Goal: Check status: Check status

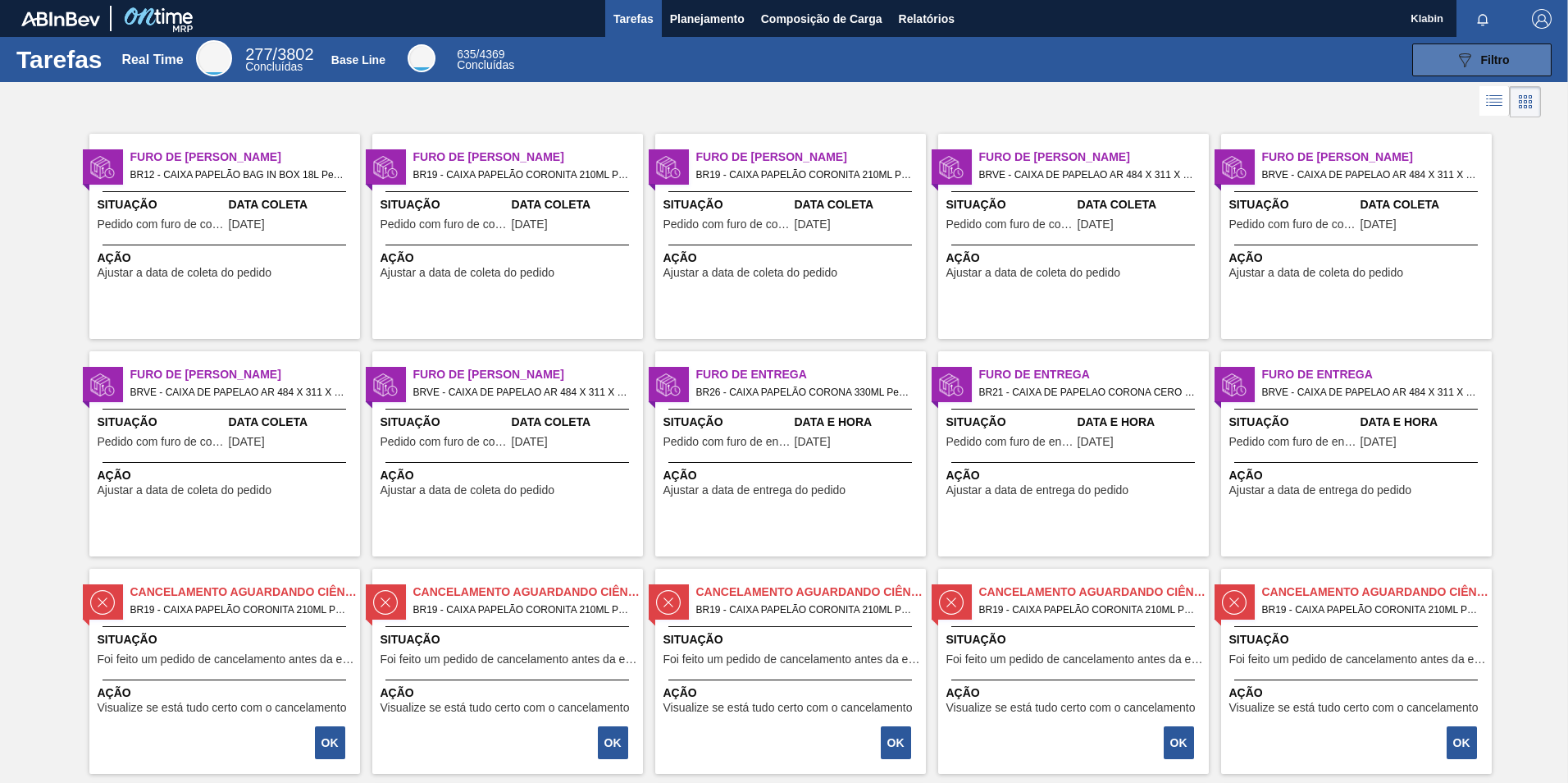
click at [1487, 63] on span "Filtro" at bounding box center [1495, 60] width 29 height 13
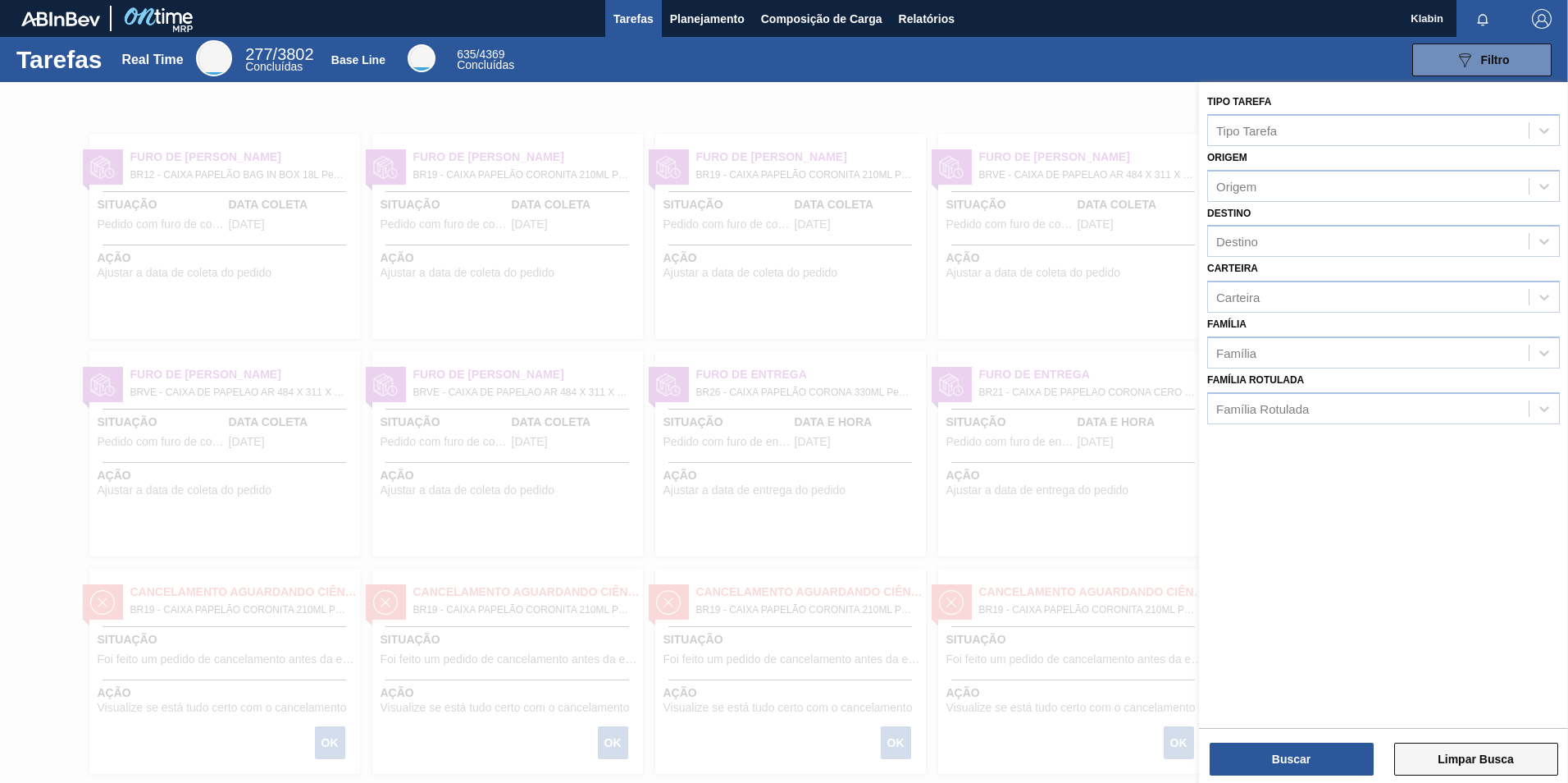
click at [1483, 761] on button "Limpar Busca" at bounding box center [1475, 759] width 164 height 33
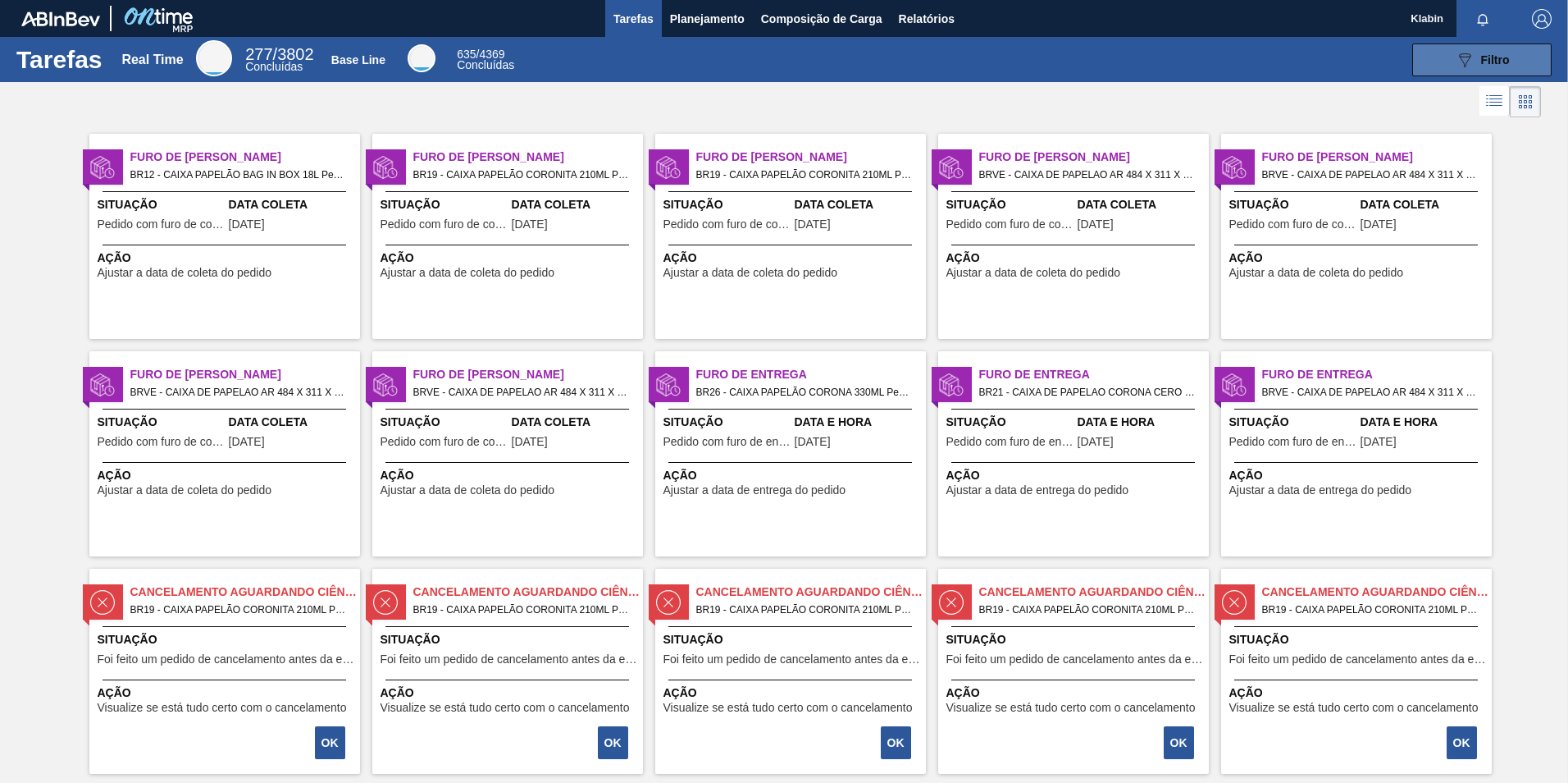
click at [1443, 53] on button "089F7B8B-B2A5-4AFE-B5C0-19BA573D28AC Filtro" at bounding box center [1481, 59] width 140 height 33
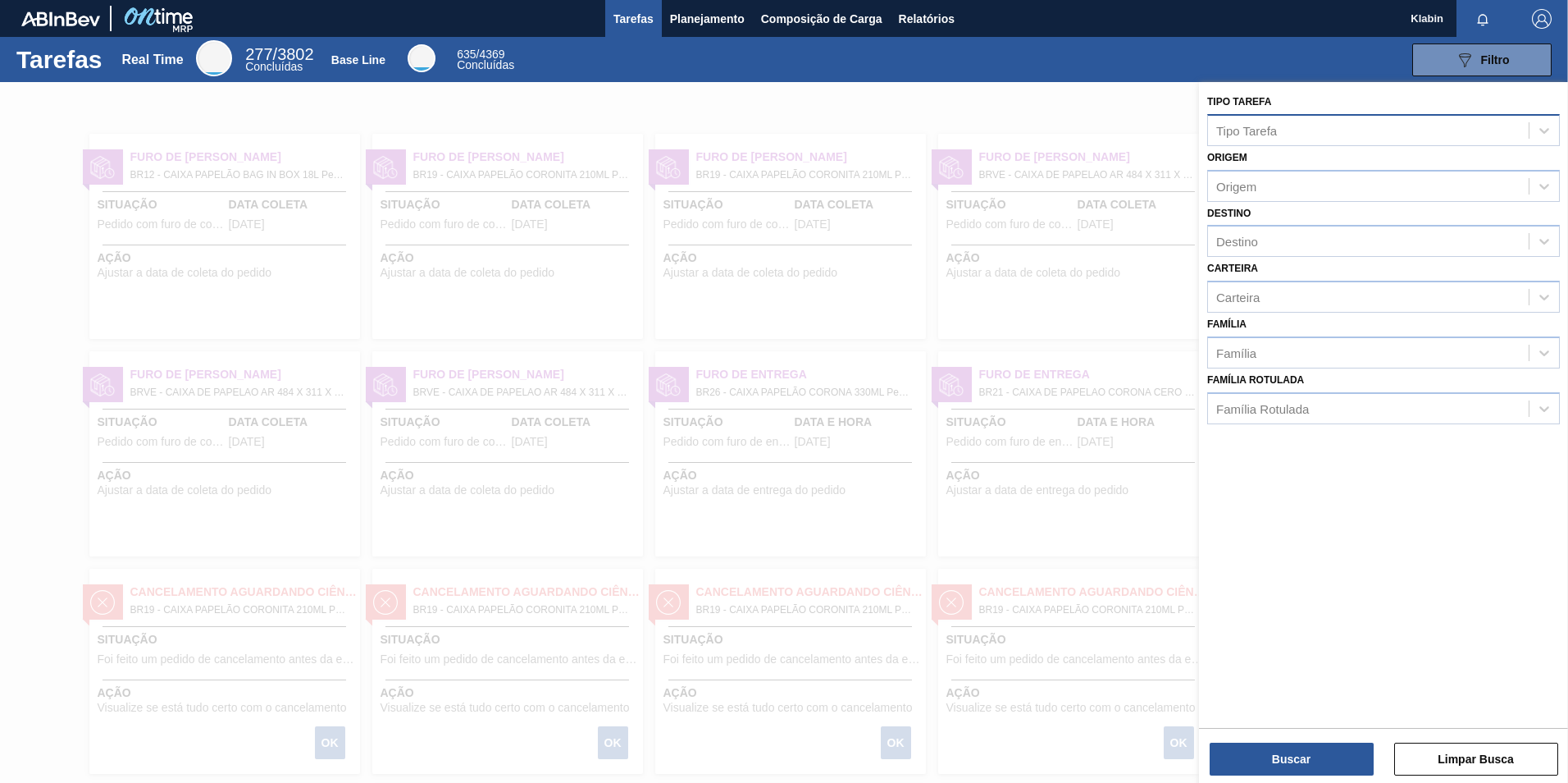
click at [1277, 128] on div "Tipo Tarefa" at bounding box center [1368, 129] width 321 height 23
click at [1311, 441] on div "Tipo Tarefa Tipo Tarefa Origem Origem Destino Destino Carteira Carteira Família…" at bounding box center [1383, 402] width 369 height 642
click at [917, 20] on span "Relatórios" at bounding box center [926, 19] width 55 height 20
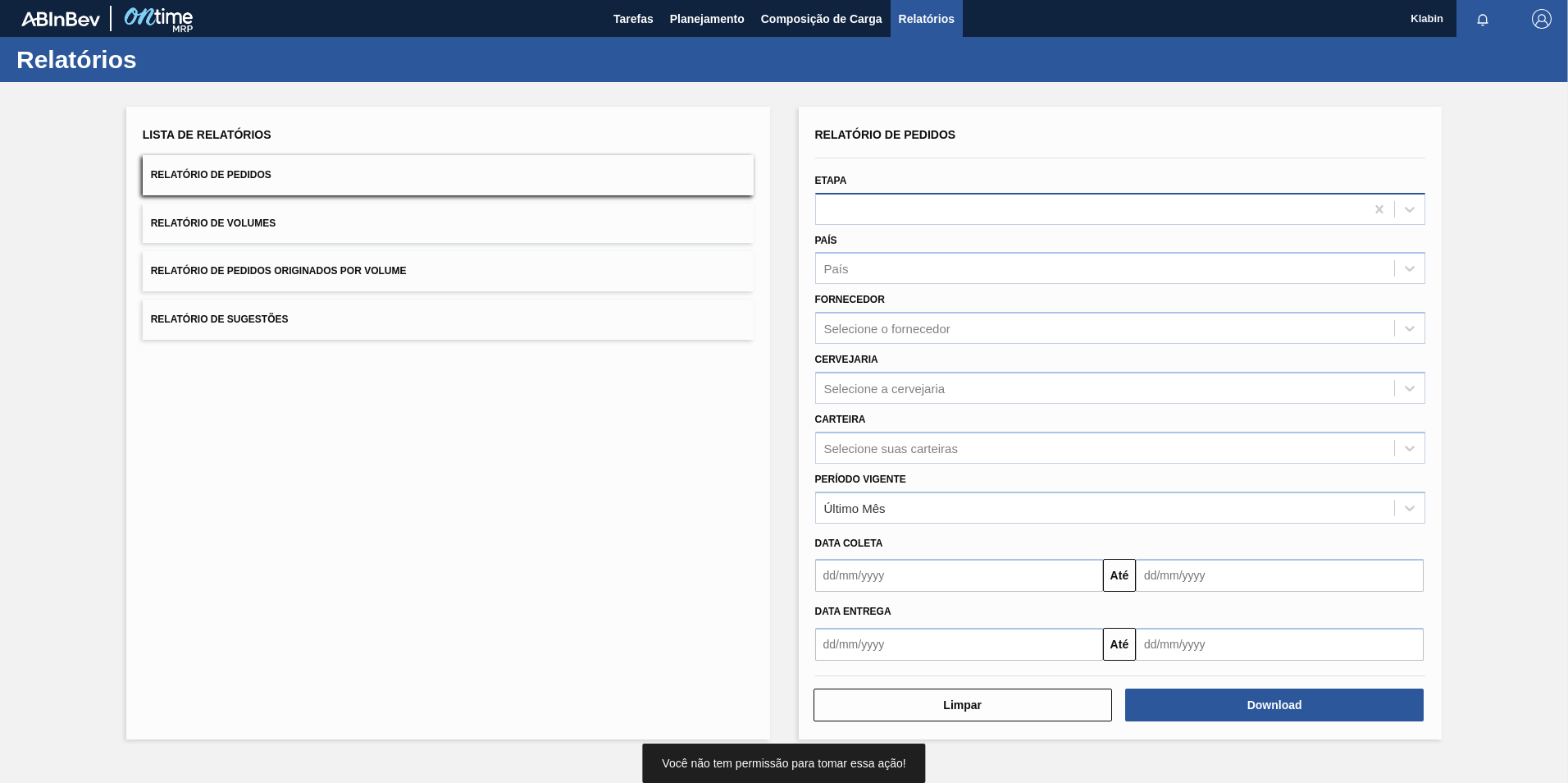
click at [896, 208] on div at bounding box center [1090, 208] width 549 height 23
click at [650, 12] on span "Tarefas" at bounding box center [633, 19] width 40 height 20
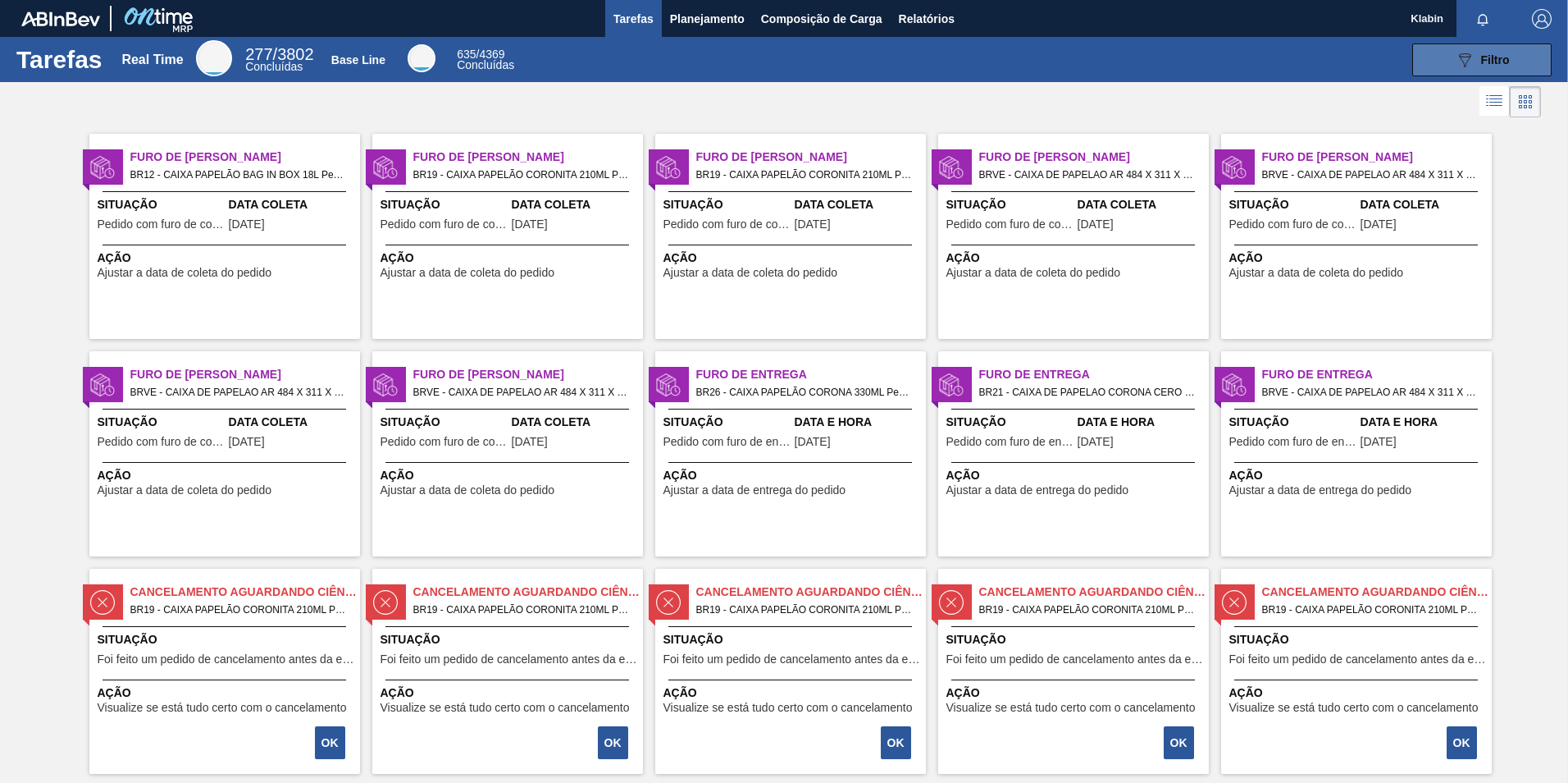
click at [1484, 60] on span "Filtro" at bounding box center [1495, 60] width 29 height 13
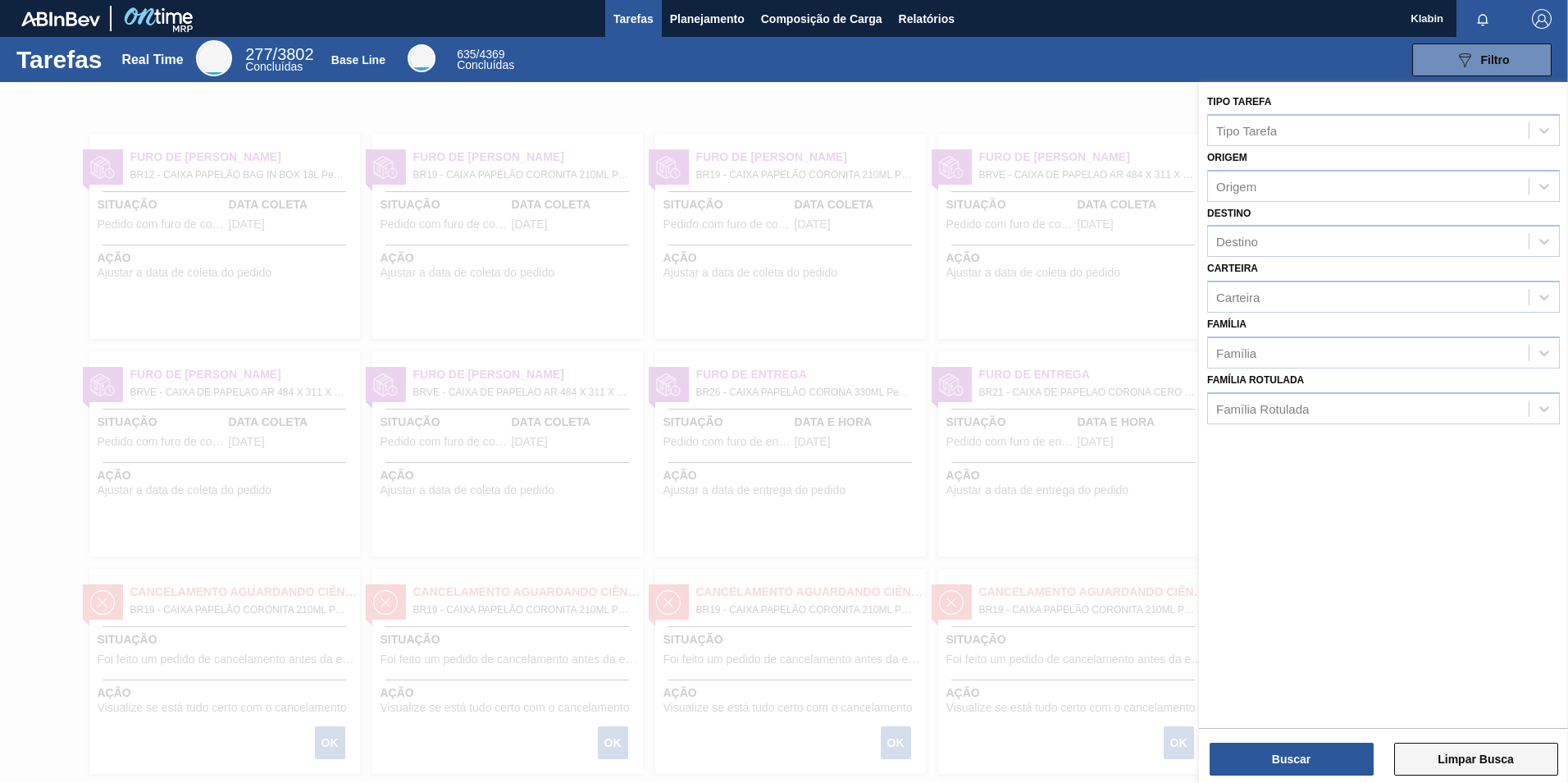
click at [1446, 760] on button "Limpar Busca" at bounding box center [1475, 759] width 164 height 33
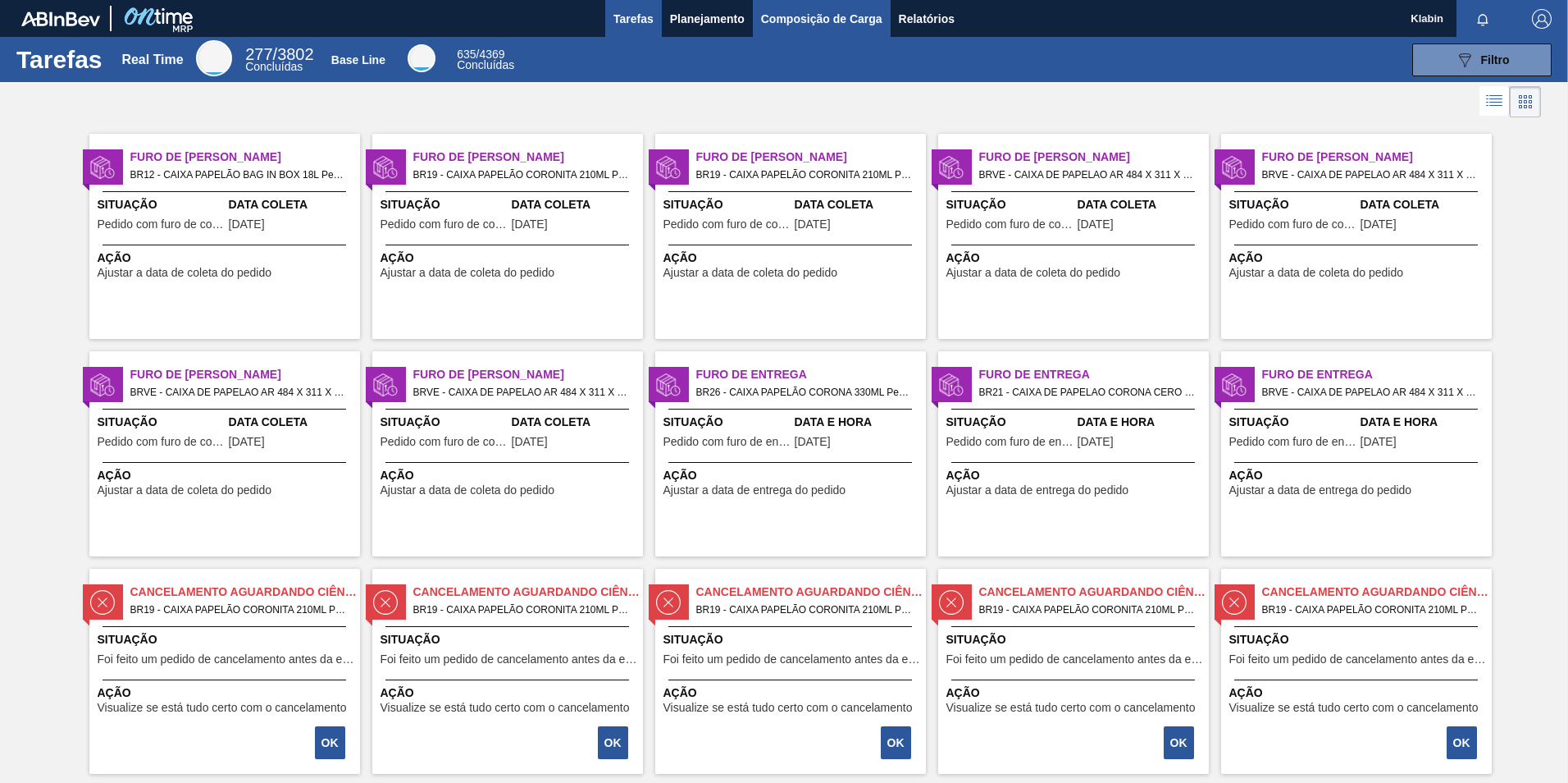
click at [839, 16] on span "Composição de Carga" at bounding box center [821, 19] width 121 height 20
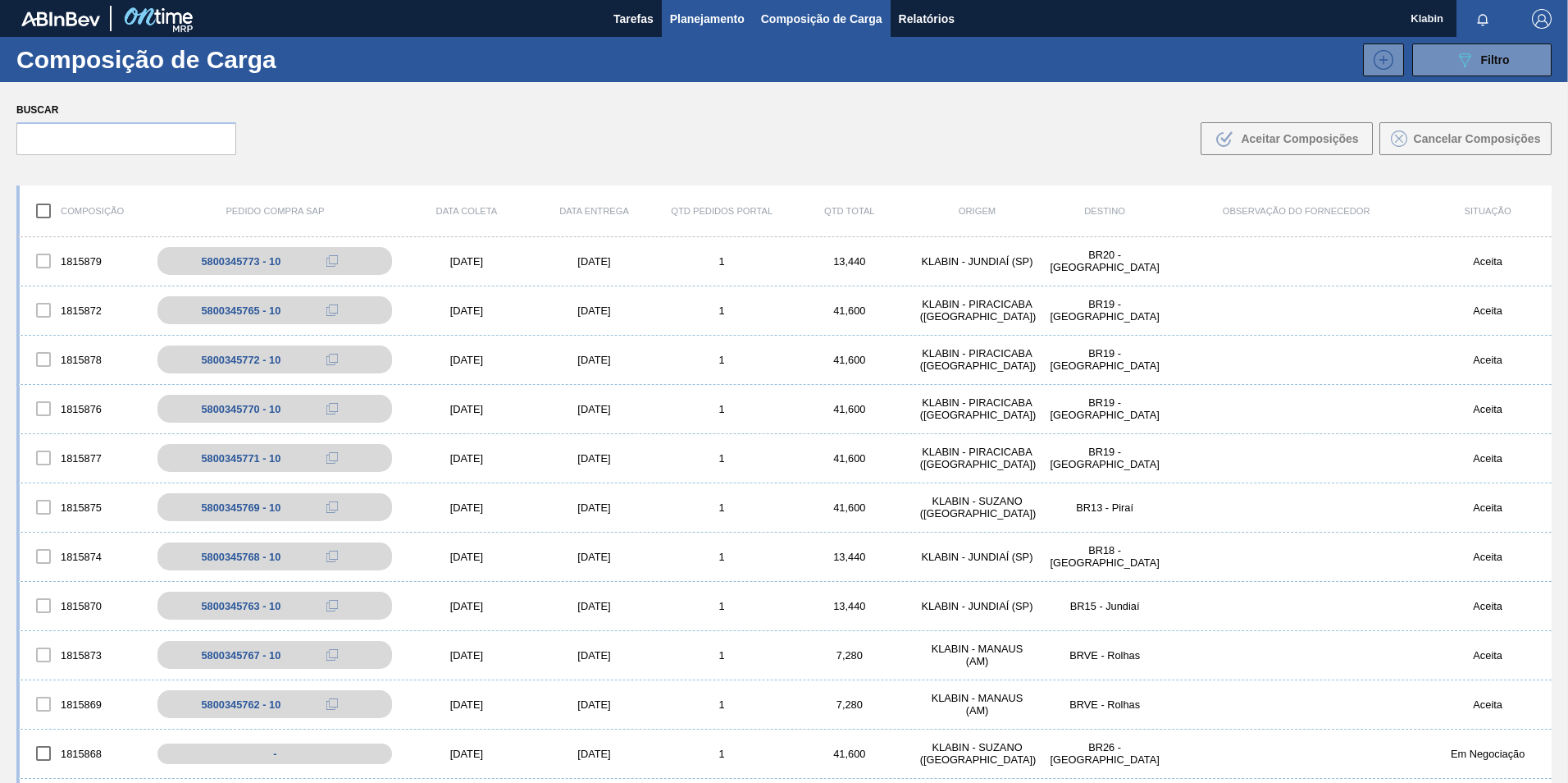
click at [688, 23] on span "Planejamento" at bounding box center [708, 19] width 75 height 20
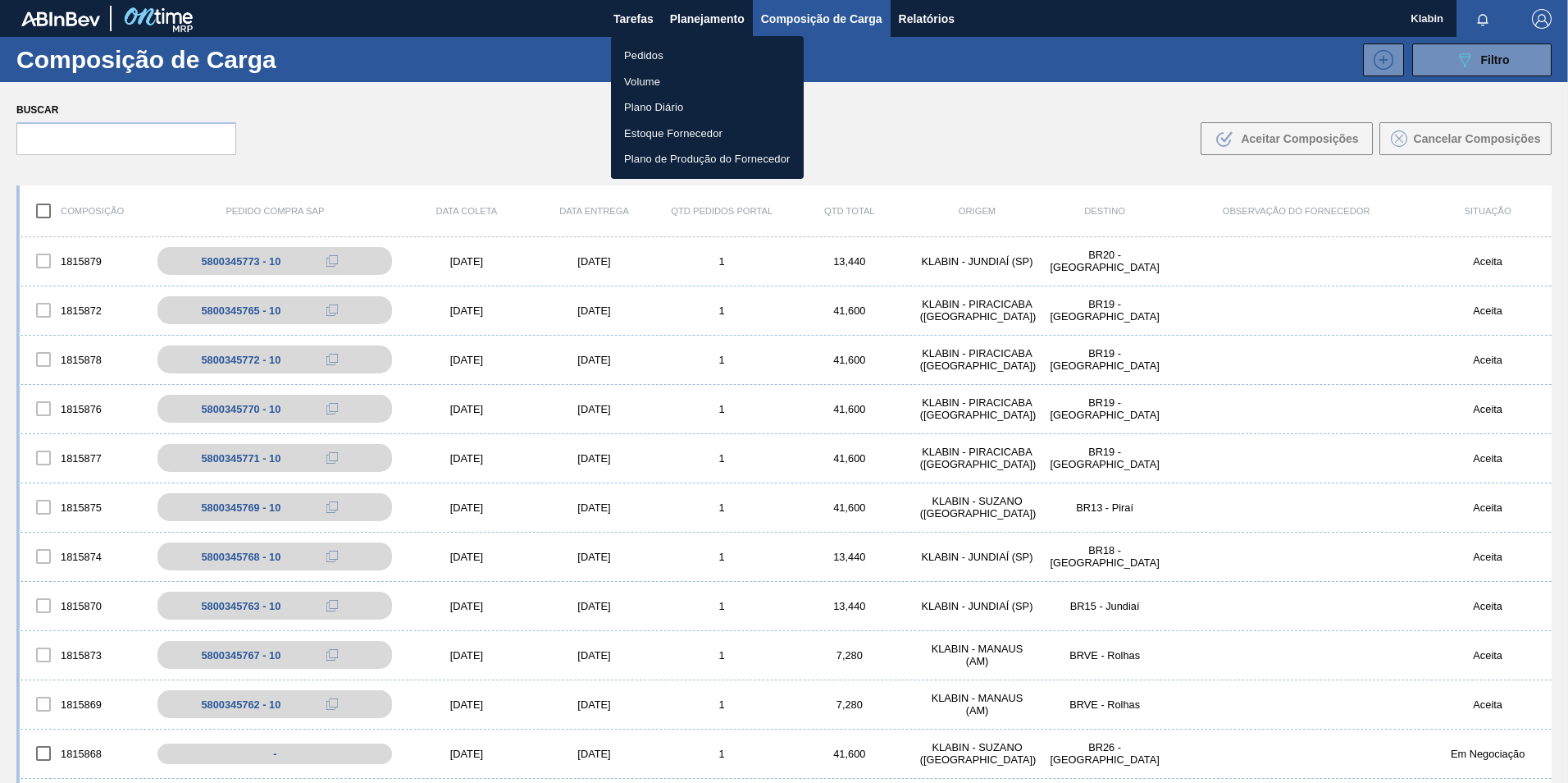
click at [1486, 55] on div at bounding box center [784, 391] width 1568 height 783
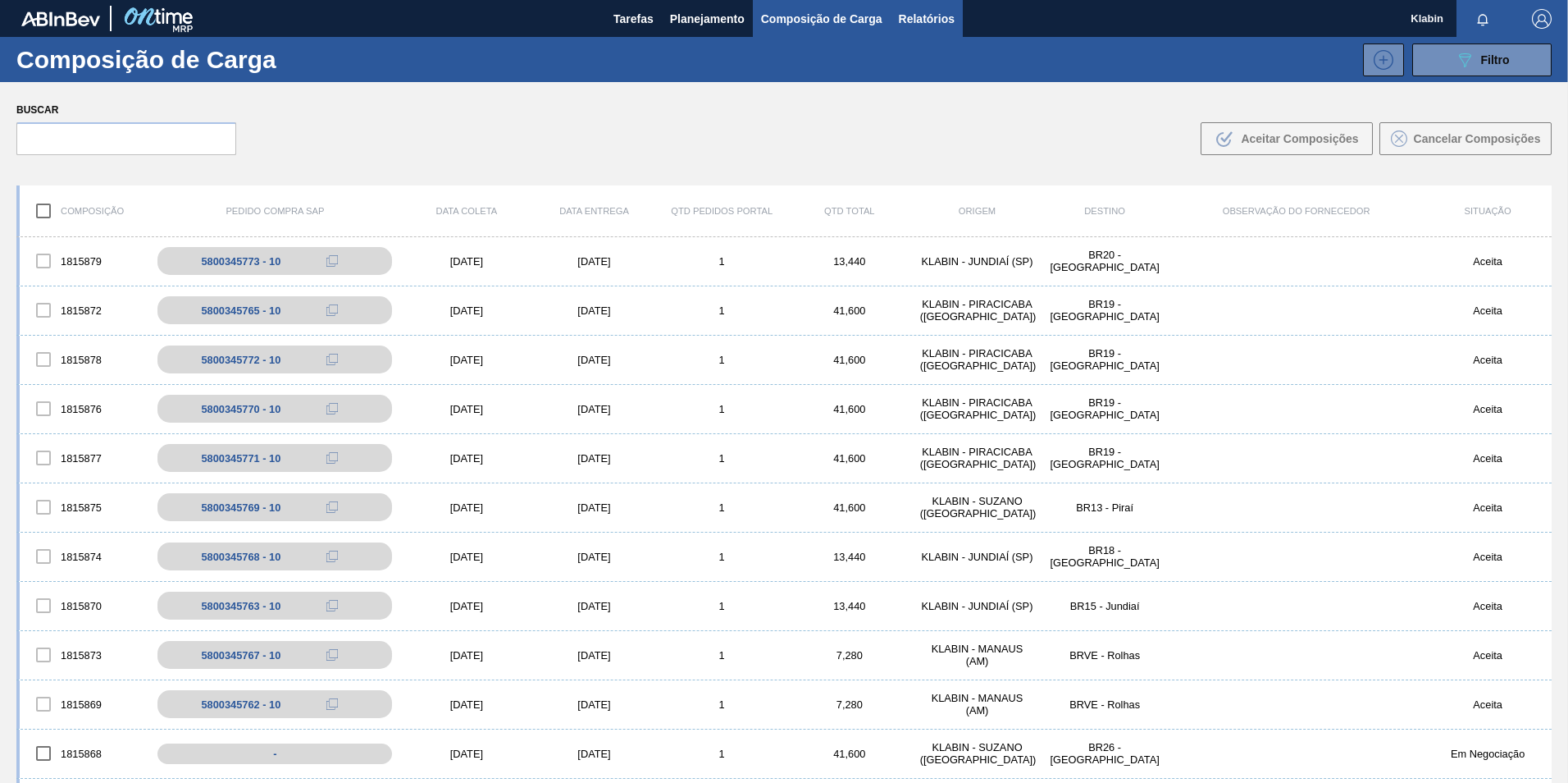
click at [919, 17] on span "Relatórios" at bounding box center [926, 19] width 55 height 20
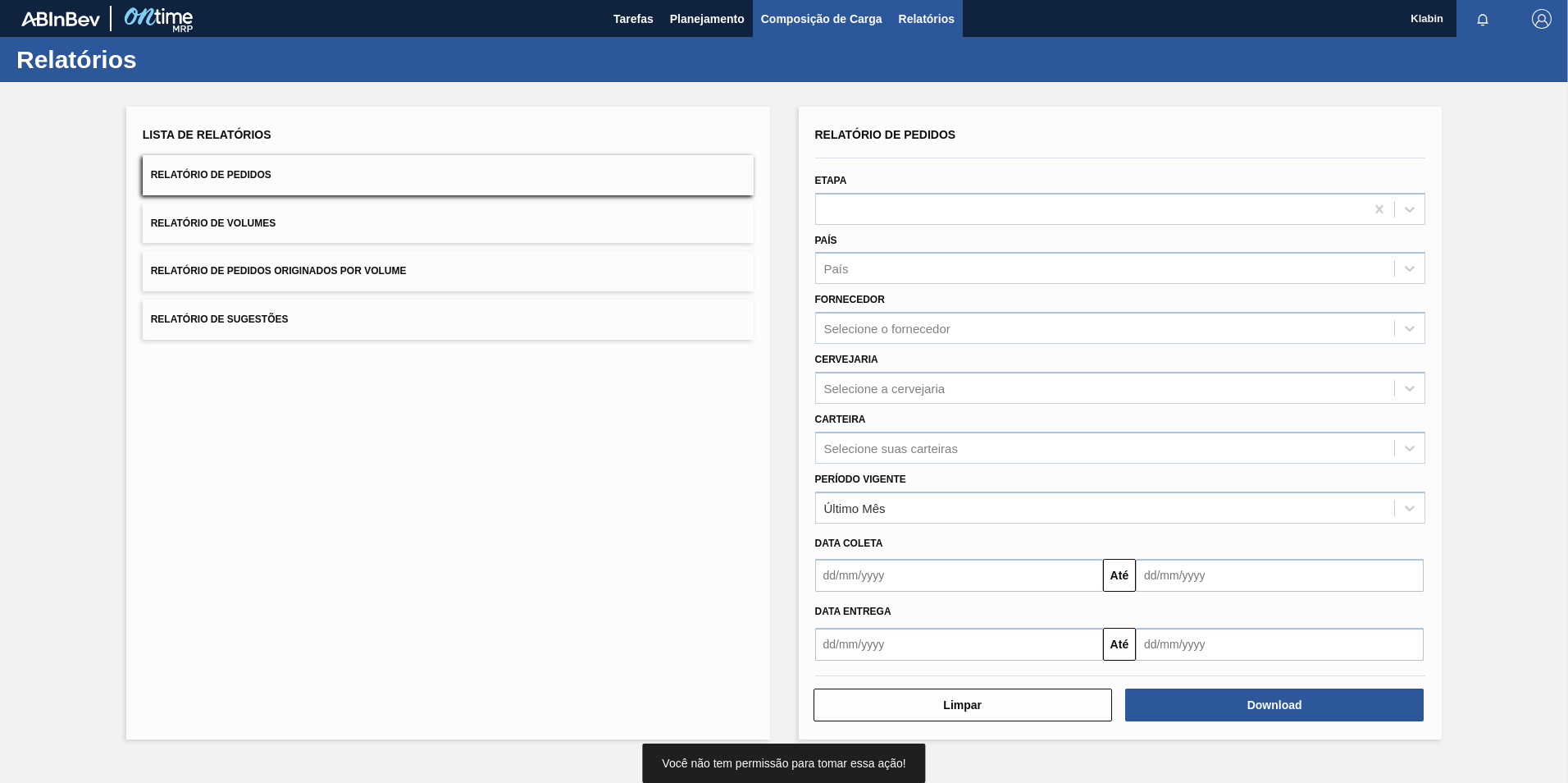
click at [649, 23] on span "Tarefas" at bounding box center [633, 19] width 40 height 20
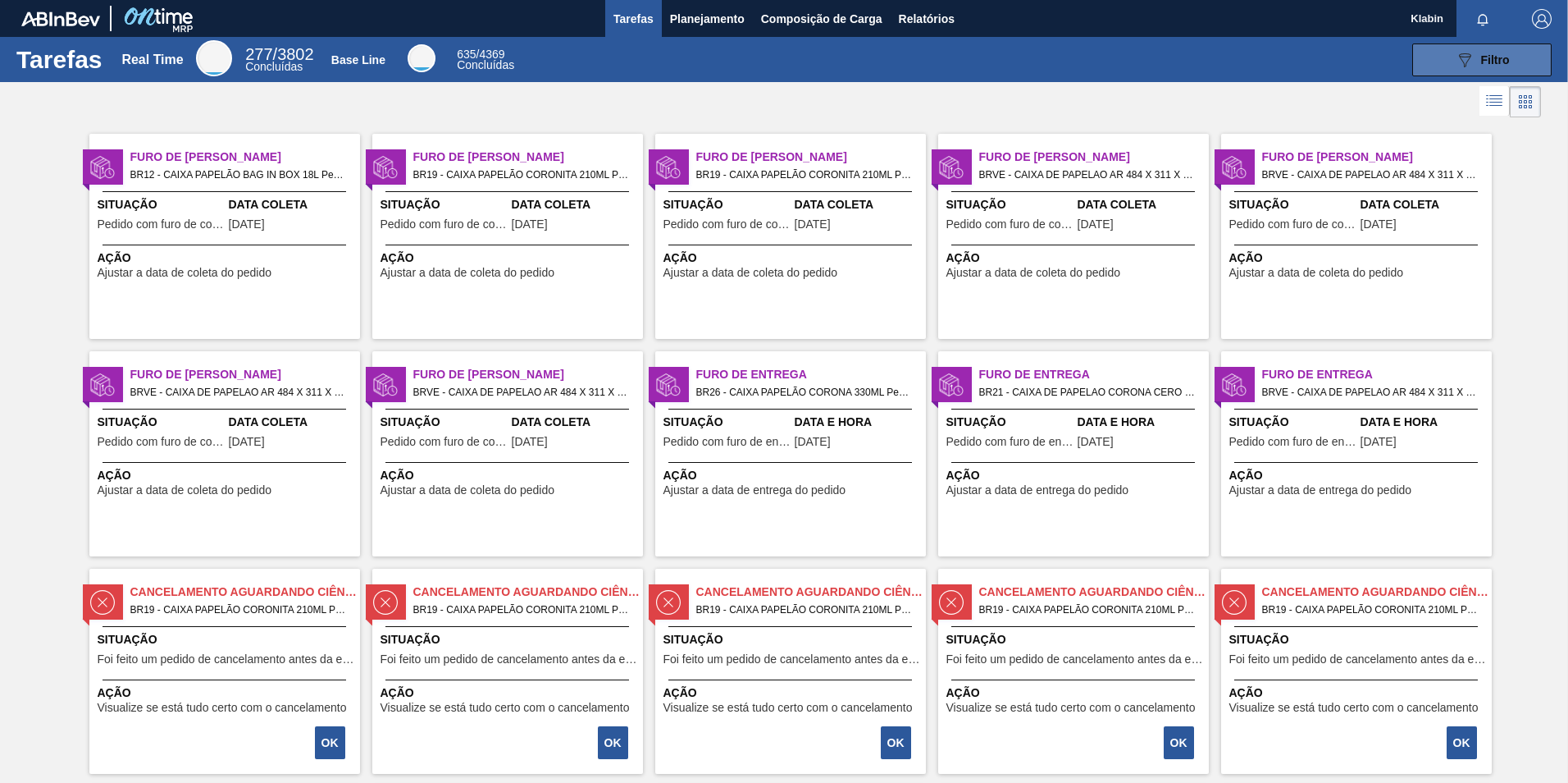
click at [1474, 58] on div "089F7B8B-B2A5-4AFE-B5C0-19BA573D28AC Filtro" at bounding box center [1482, 59] width 55 height 20
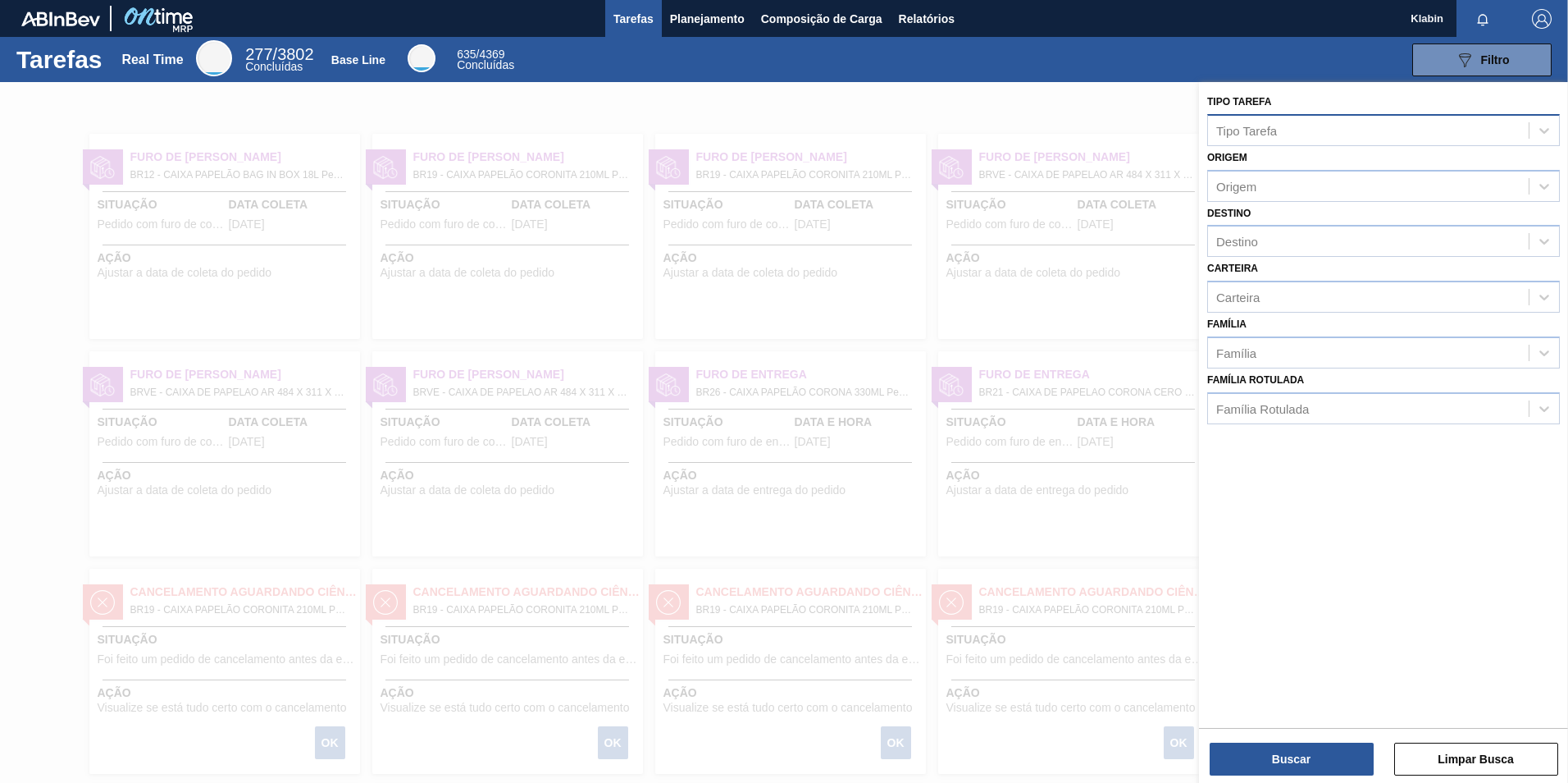
click at [1289, 129] on div "Tipo Tarefa" at bounding box center [1368, 129] width 321 height 23
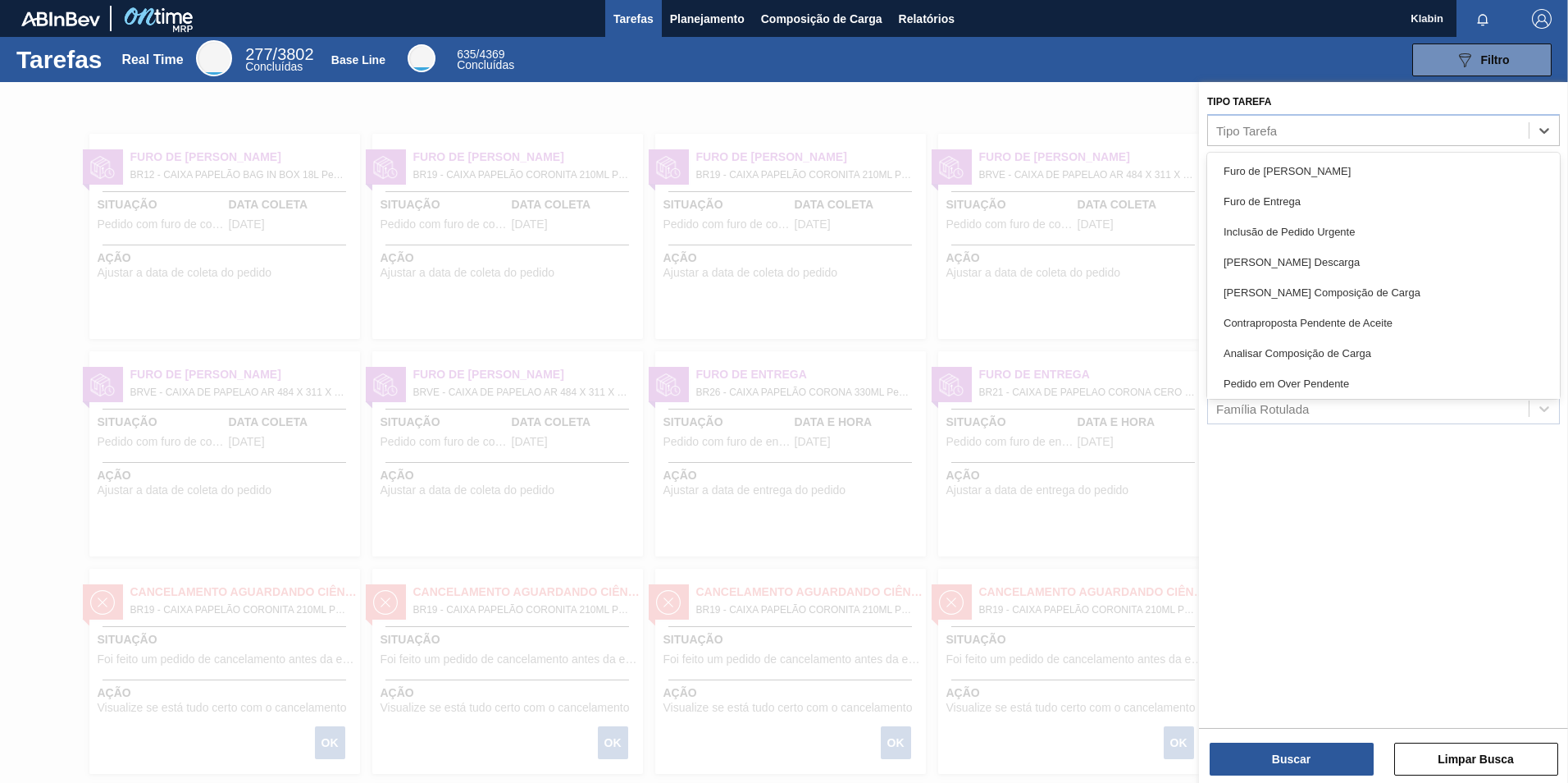
click at [1114, 70] on div "089F7B8B-B2A5-4AFE-B5C0-19BA573D28AC Filtro" at bounding box center [1042, 59] width 1034 height 33
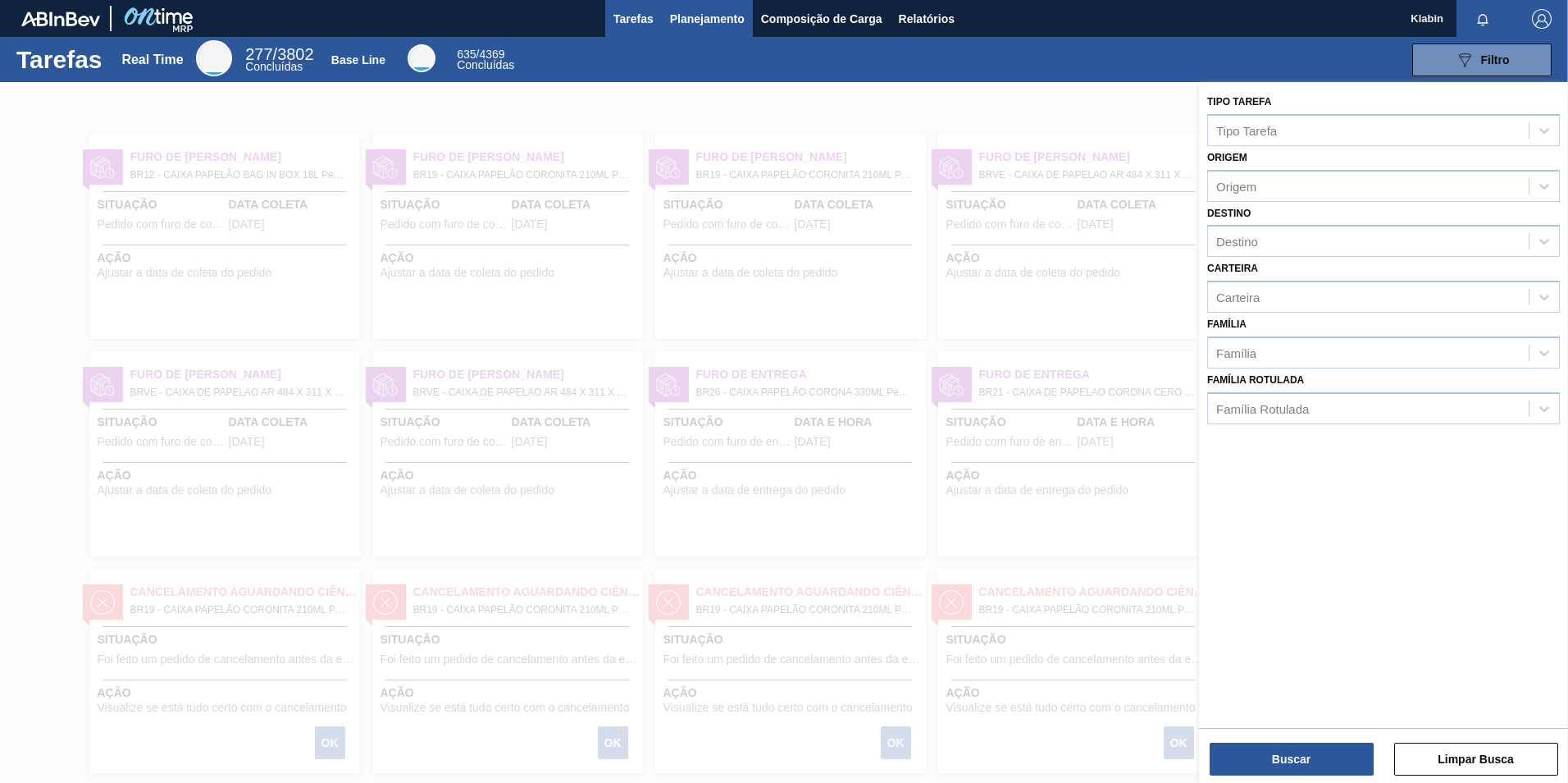
click at [707, 23] on span "Planejamento" at bounding box center [708, 19] width 75 height 20
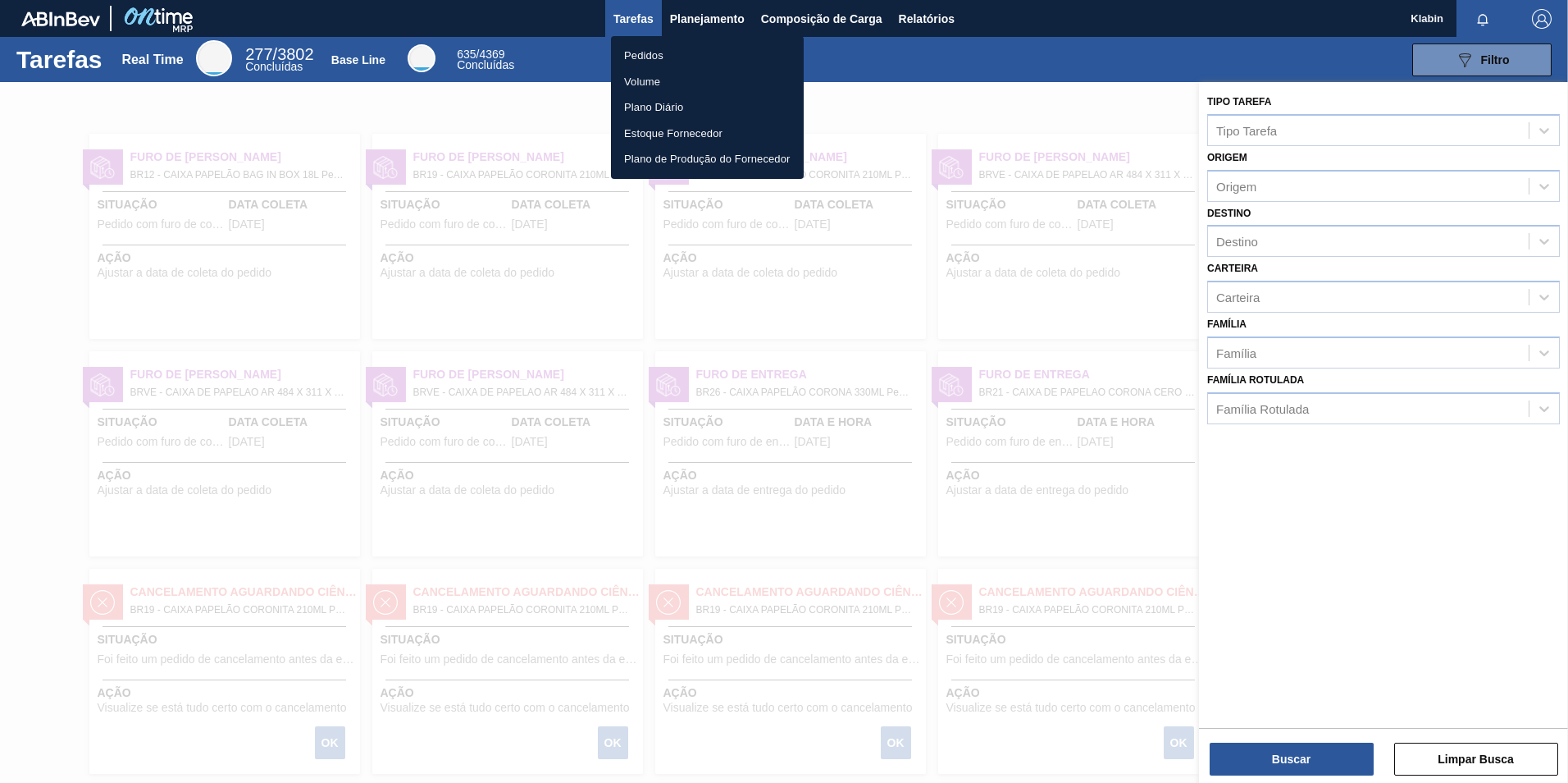
click at [646, 58] on li "Pedidos" at bounding box center [708, 55] width 193 height 26
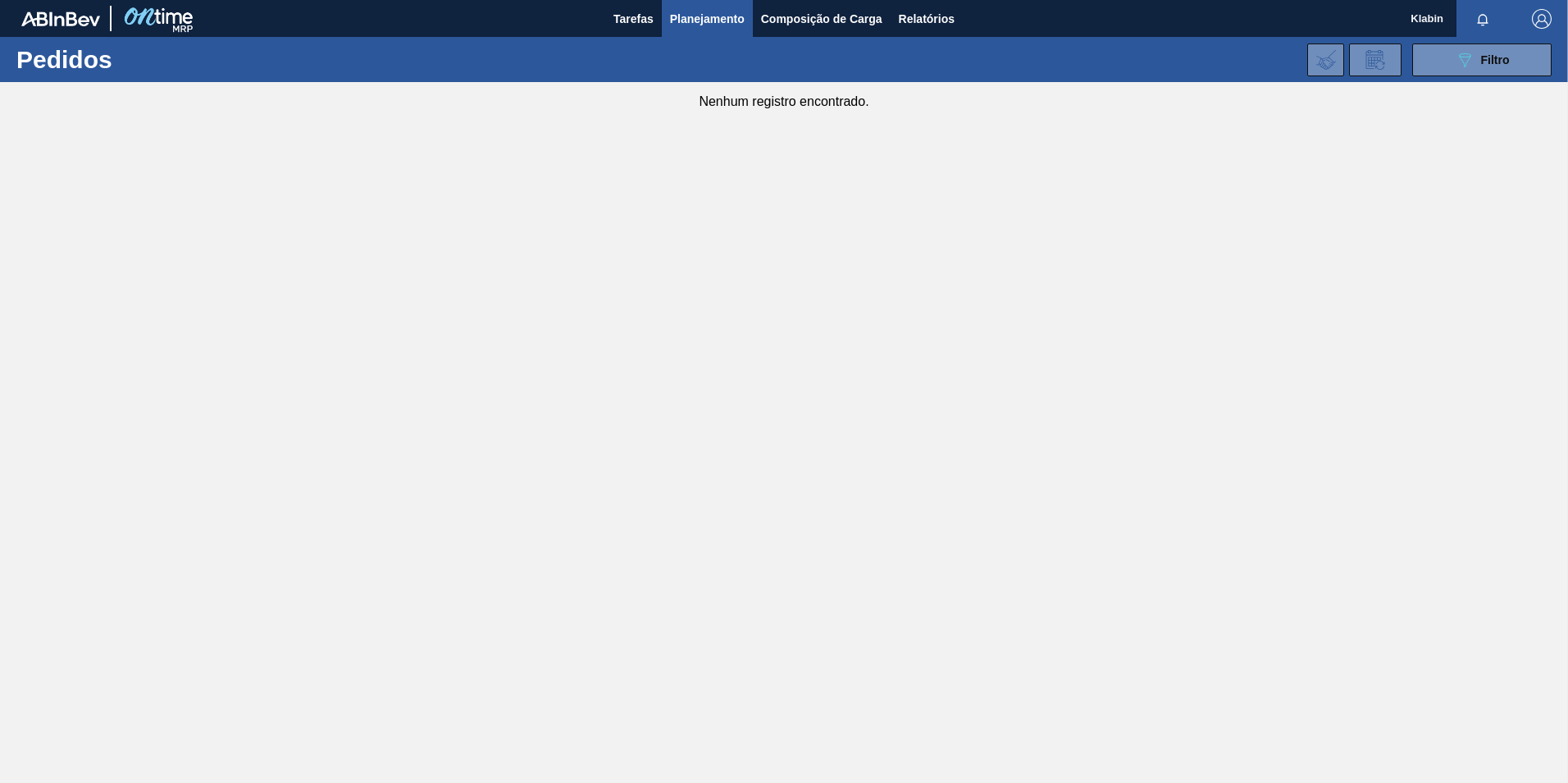
click at [697, 57] on div "089F7B8B-B2A5-4AFE-B5C0-19BA573D28AC Filtro Código Pedido Portal Códido PO SAP …" at bounding box center [910, 60] width 1298 height 49
click at [1469, 60] on icon "089F7B8B-B2A5-4AFE-B5C0-19BA573D28AC" at bounding box center [1464, 59] width 20 height 20
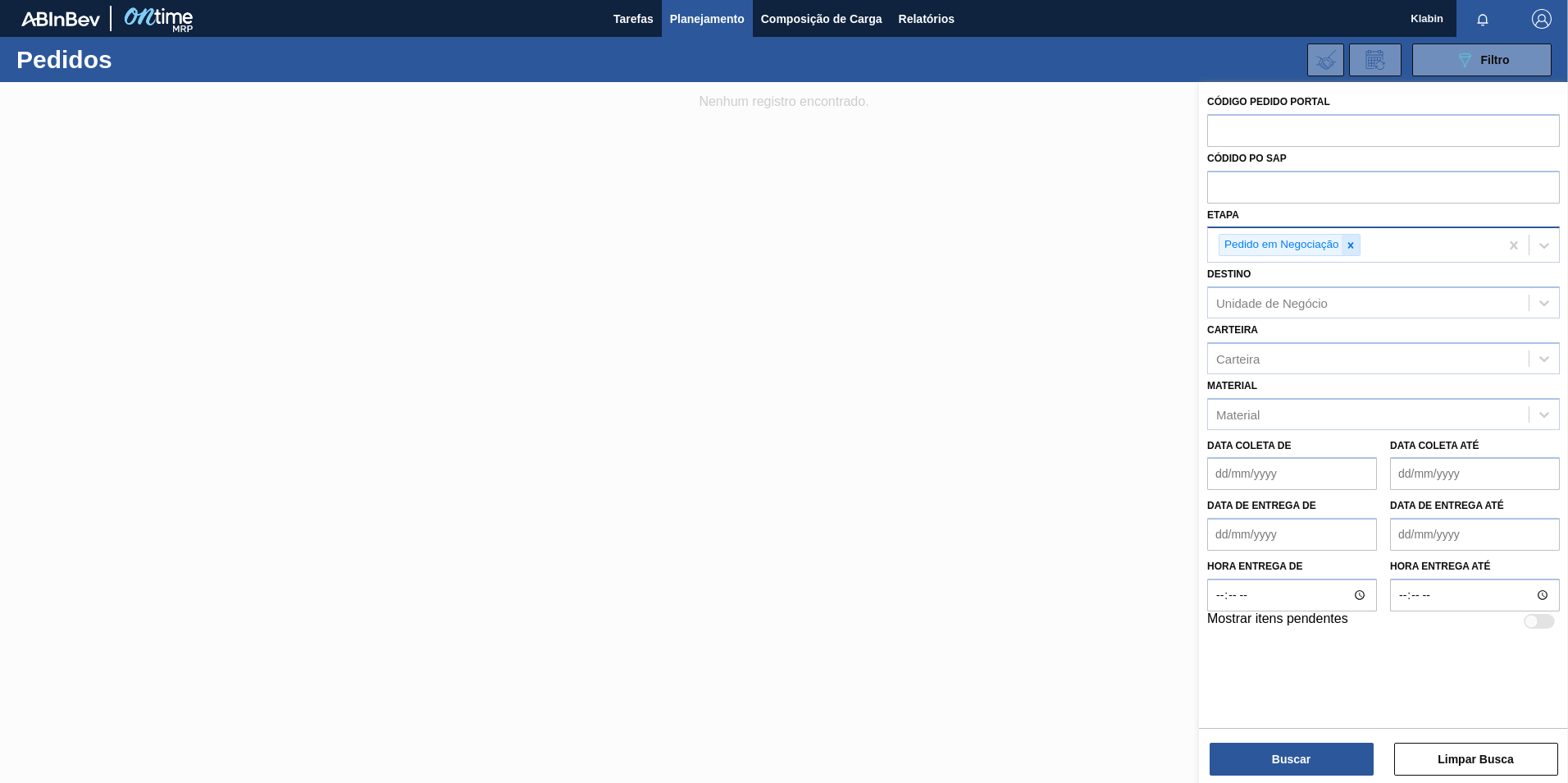
click at [1349, 244] on icon at bounding box center [1350, 245] width 6 height 6
click at [1242, 133] on input "text" at bounding box center [1383, 129] width 352 height 31
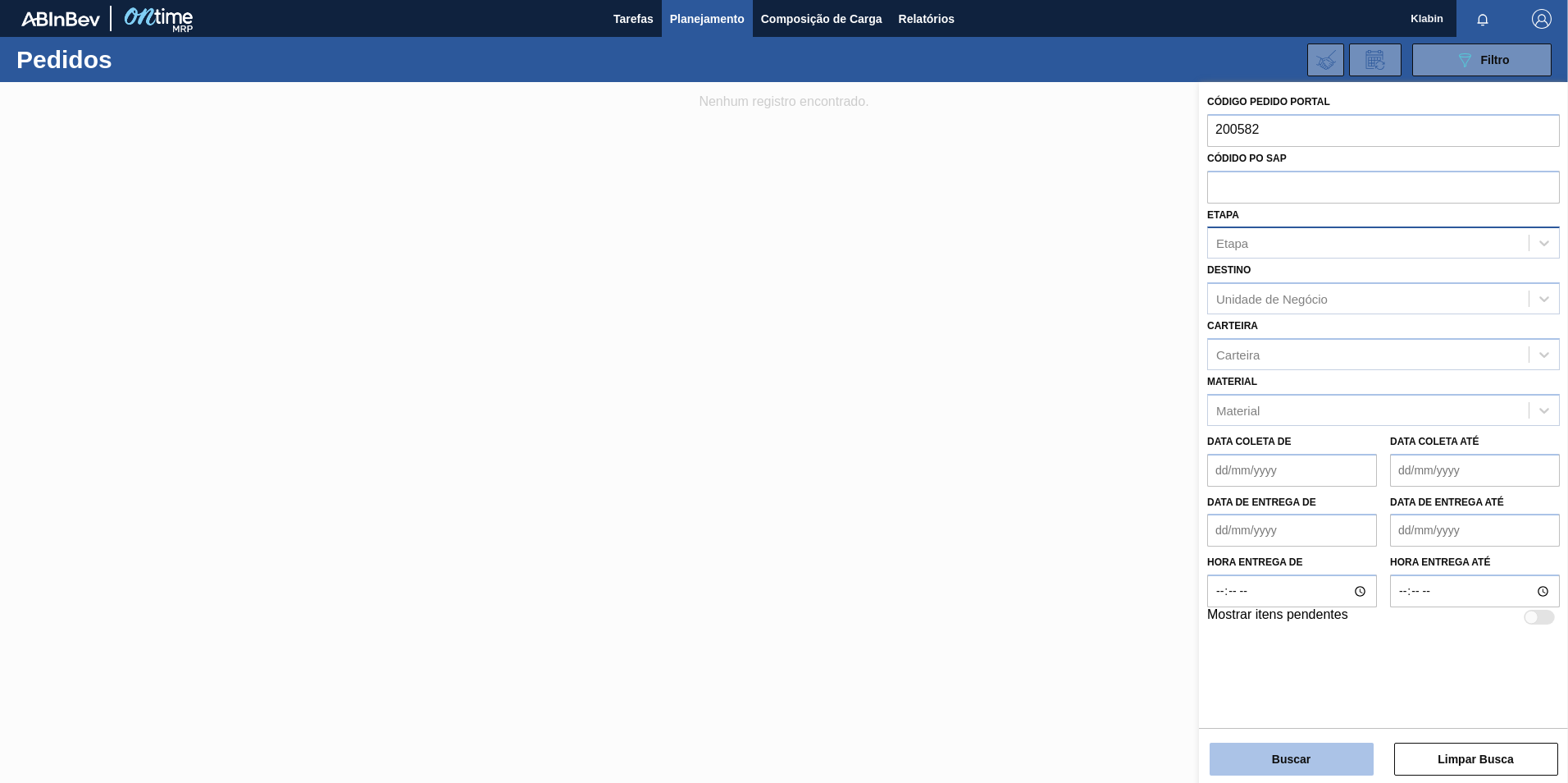
type input "200582"
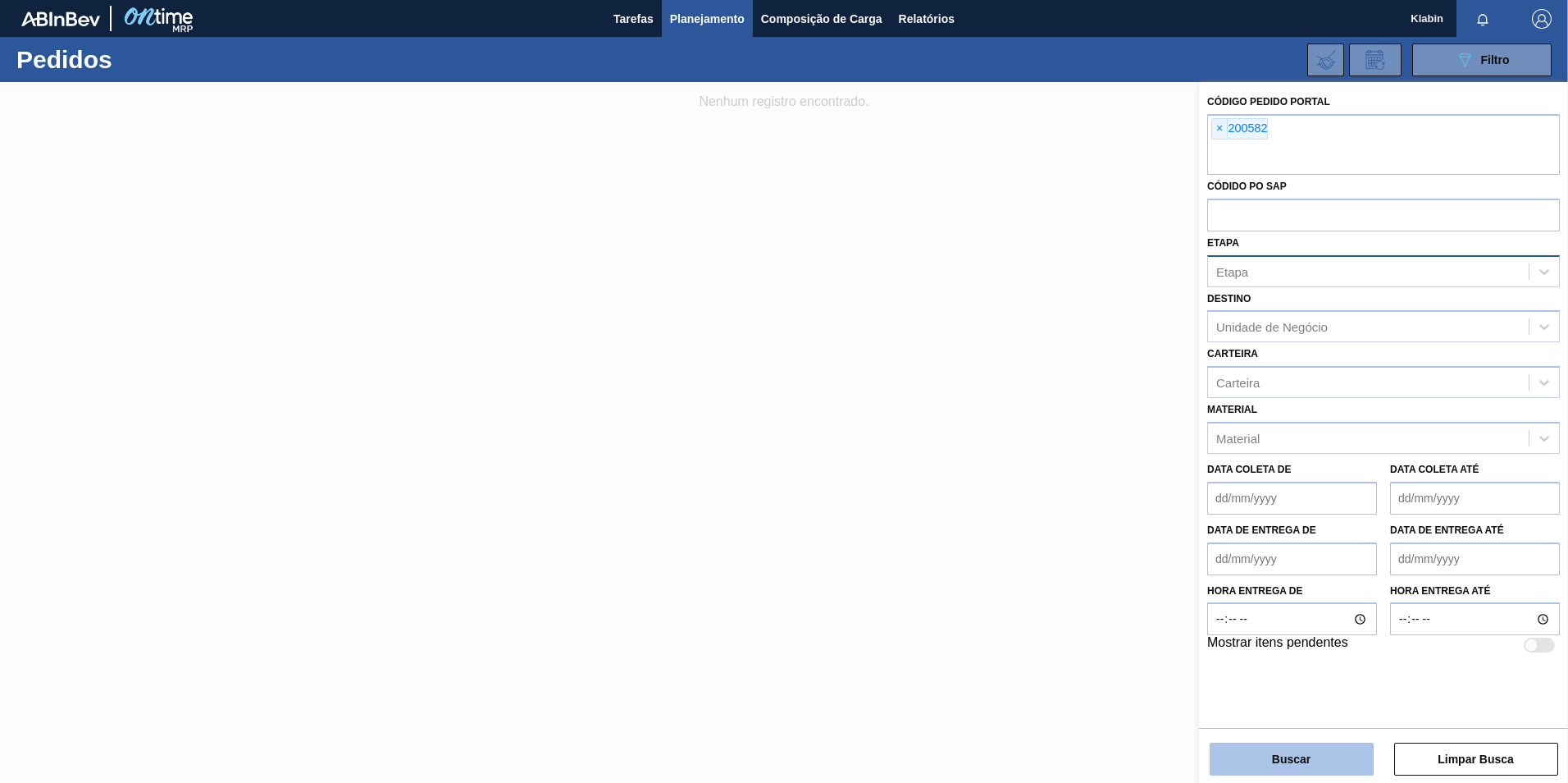
click at [1307, 760] on button "Buscar" at bounding box center [1291, 759] width 164 height 33
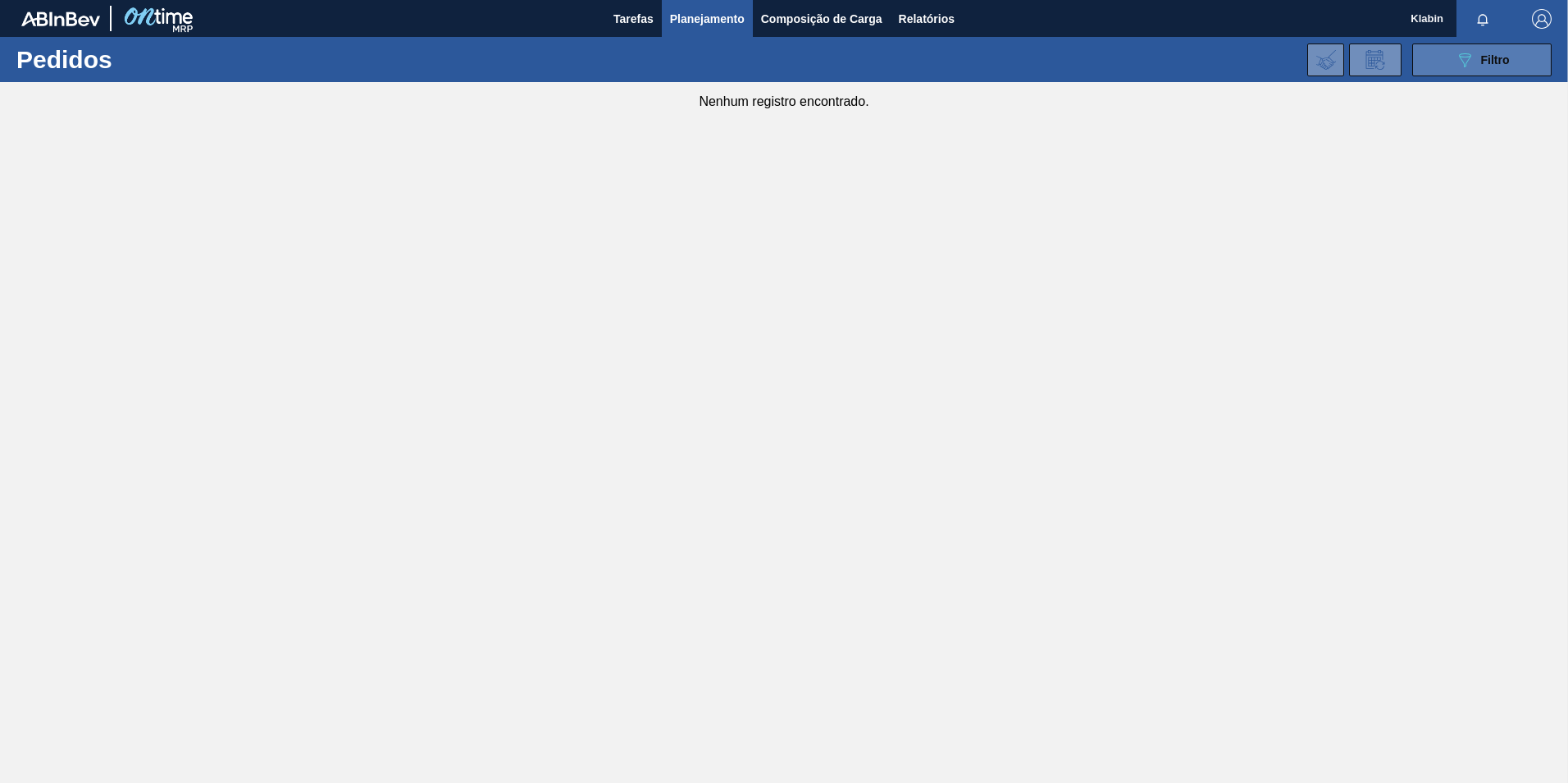
click at [1478, 61] on div "089F7B8B-B2A5-4AFE-B5C0-19BA573D28AC Filtro" at bounding box center [1482, 59] width 55 height 20
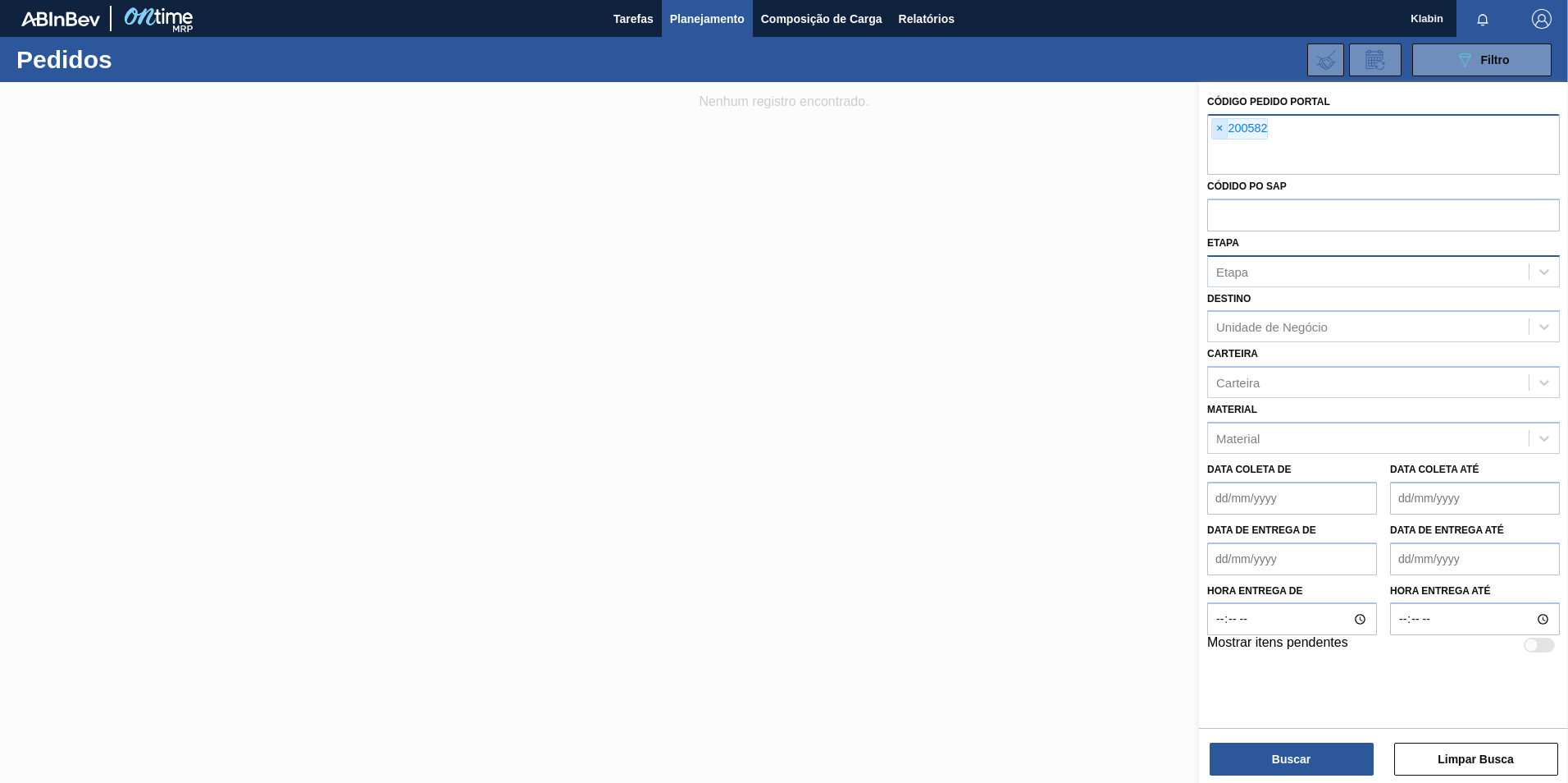
click at [1214, 127] on span "×" at bounding box center [1219, 128] width 16 height 20
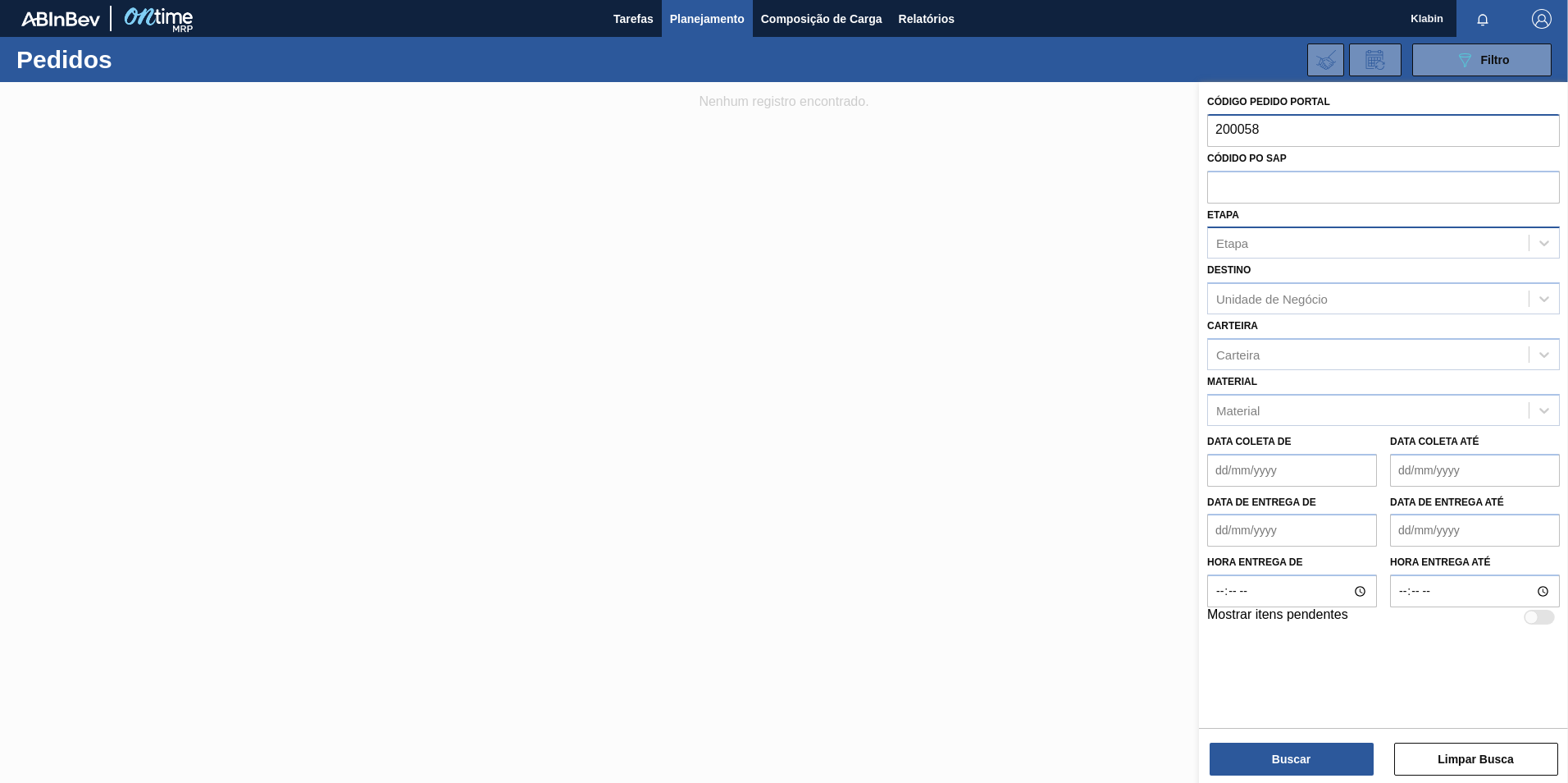
type input "2000582"
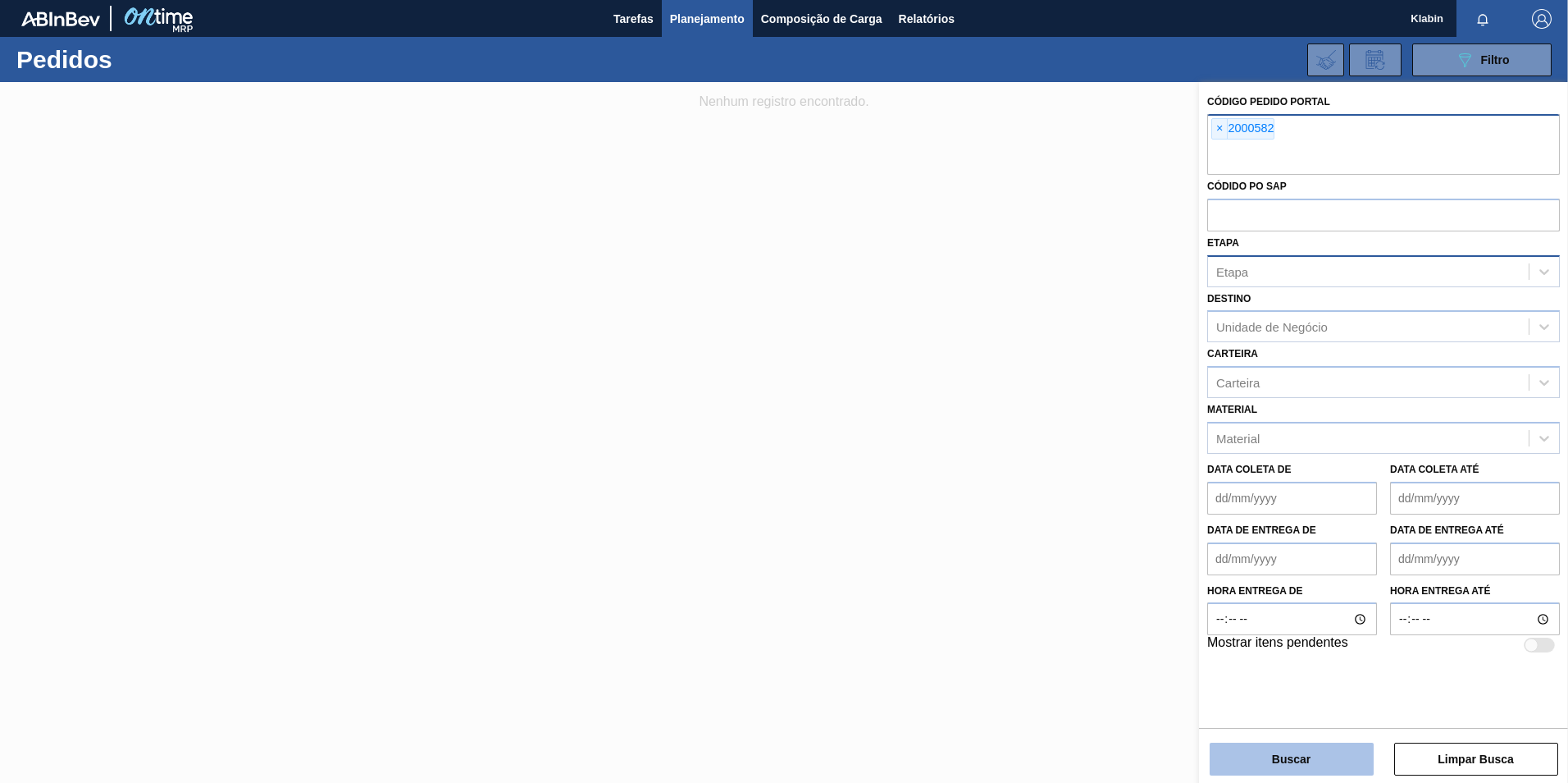
click at [1299, 766] on button "Buscar" at bounding box center [1291, 759] width 164 height 33
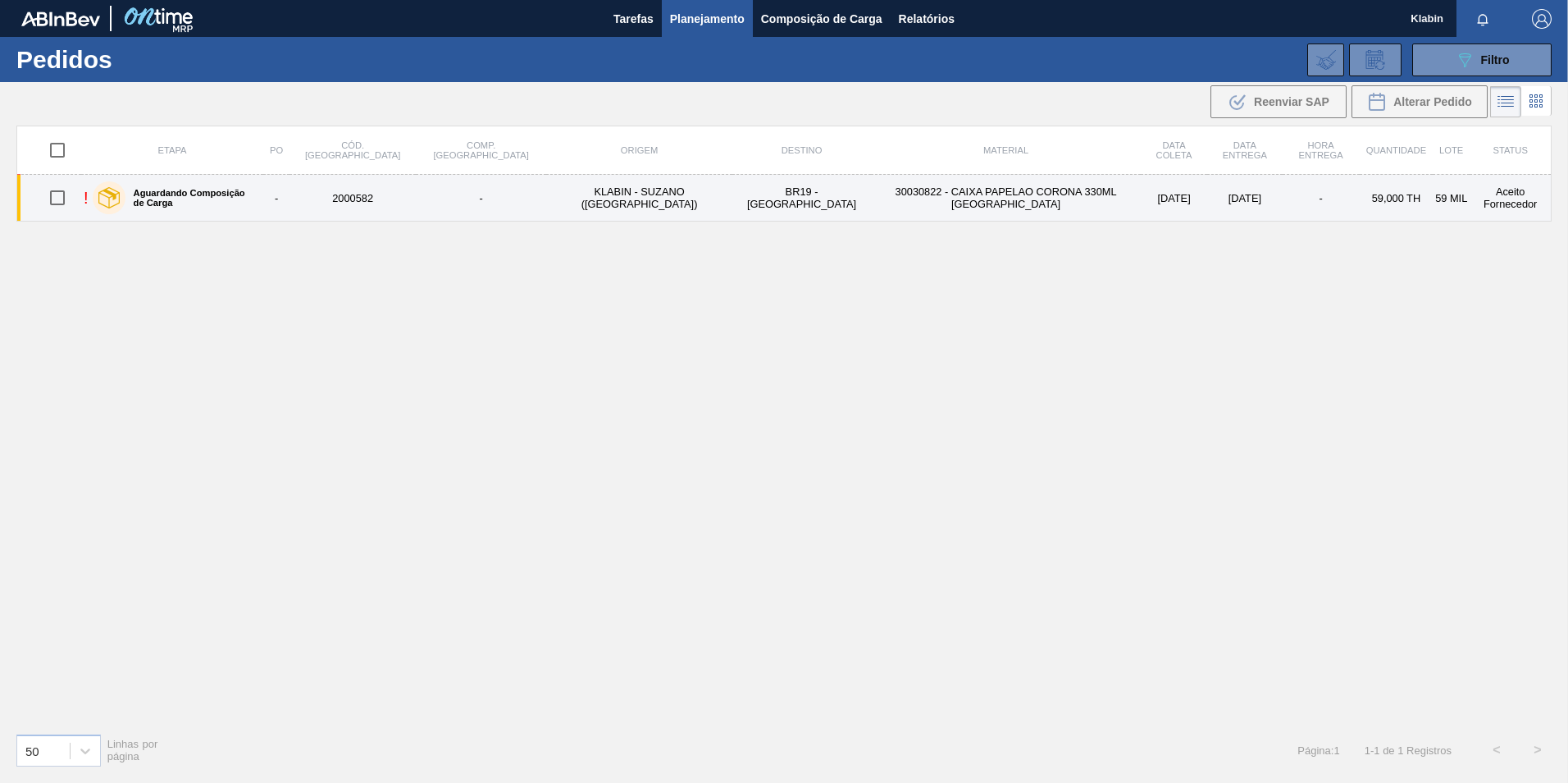
click at [246, 191] on div "Aguardando Composição de Carga" at bounding box center [174, 198] width 172 height 41
